Goal: Navigation & Orientation: Find specific page/section

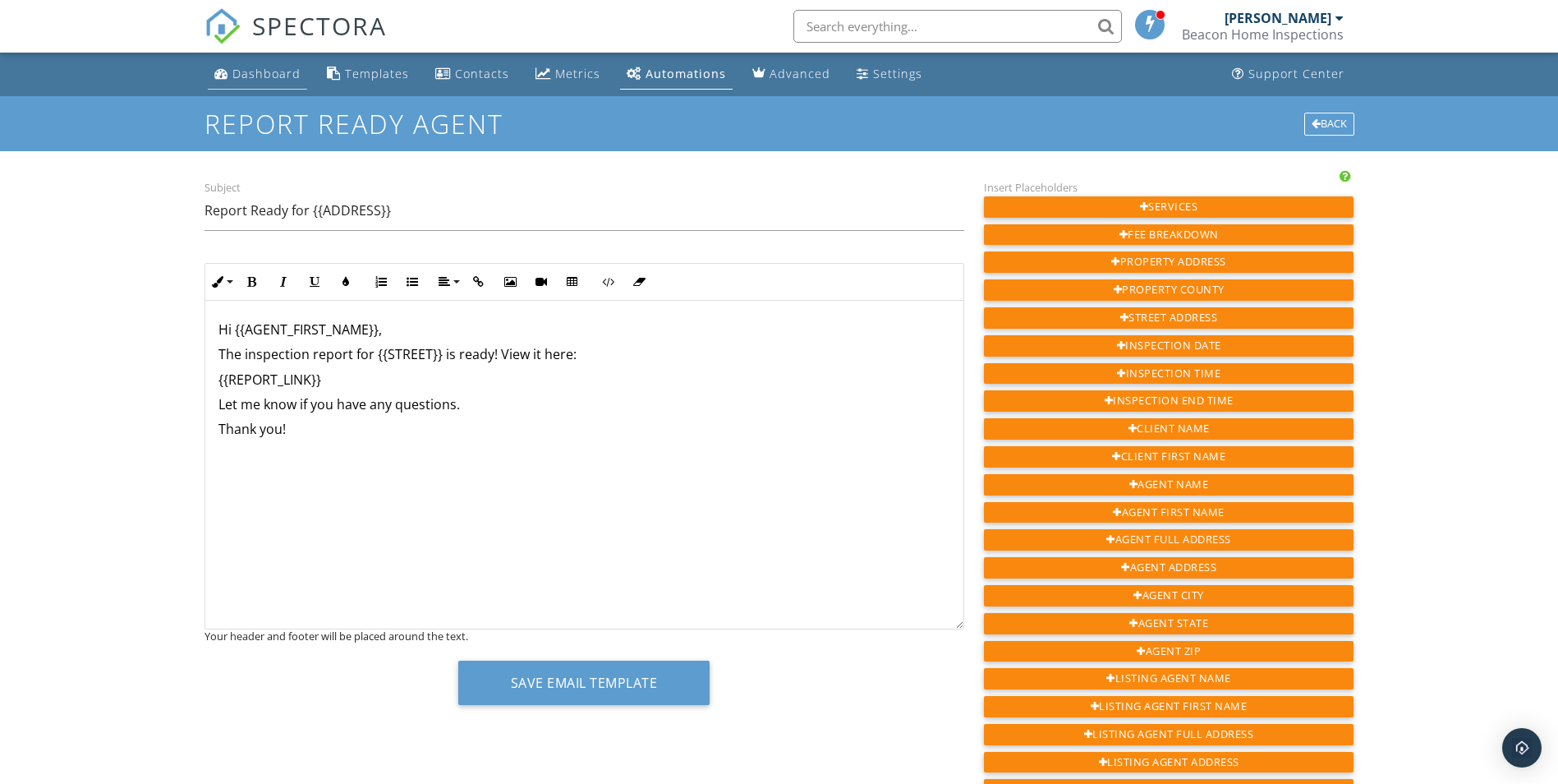
click at [261, 70] on div "Dashboard" at bounding box center [266, 73] width 68 height 16
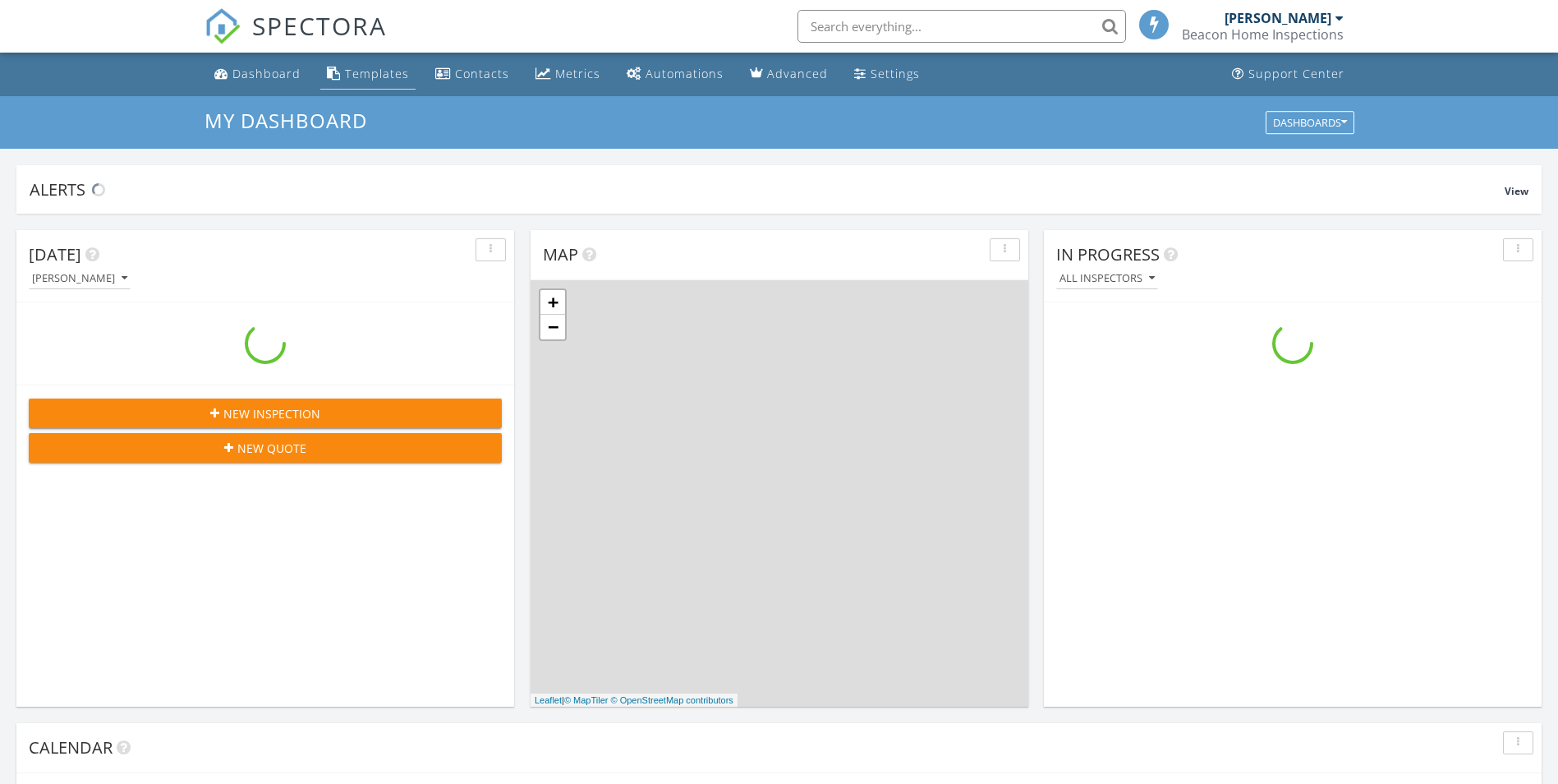
scroll to position [1520, 1584]
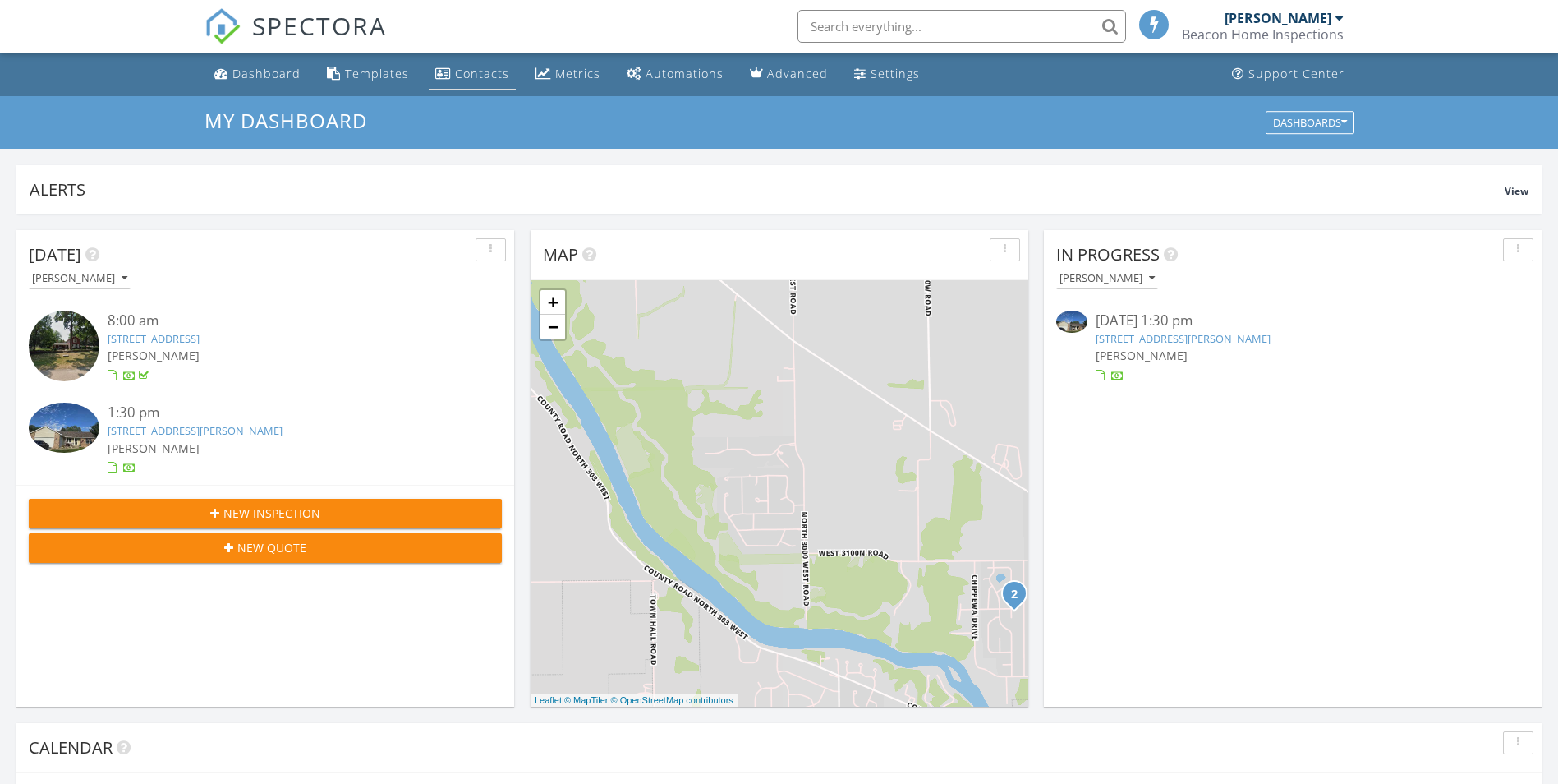
click at [466, 69] on div "Contacts" at bounding box center [482, 73] width 54 height 16
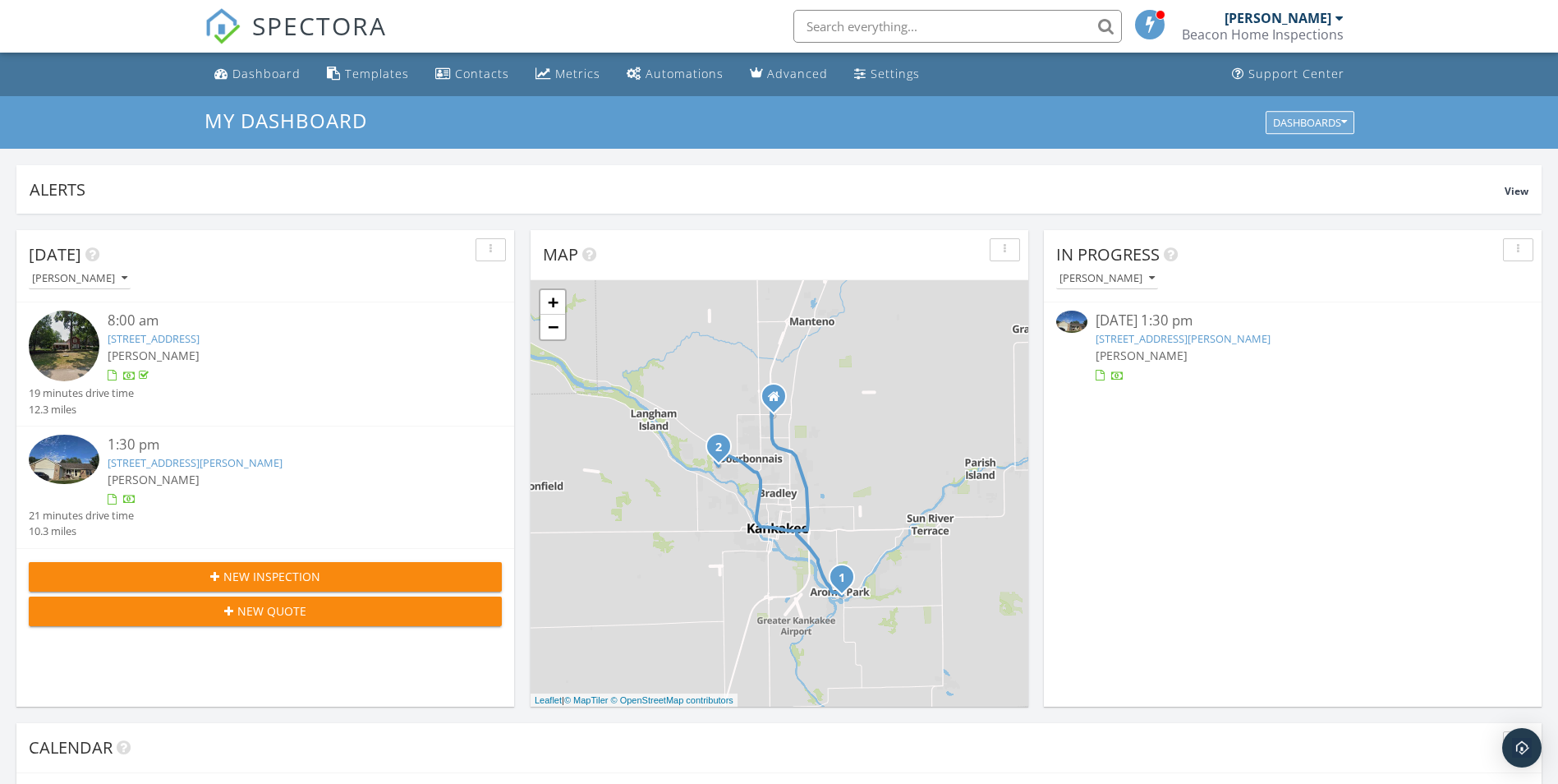
click at [1311, 121] on div "Dashboards" at bounding box center [1310, 122] width 74 height 12
click at [1031, 186] on div "Alerts" at bounding box center [767, 189] width 1475 height 22
